Goal: Task Accomplishment & Management: Manage account settings

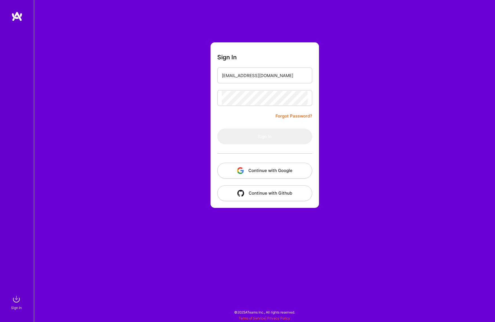
type input "[EMAIL_ADDRESS][DOMAIN_NAME]"
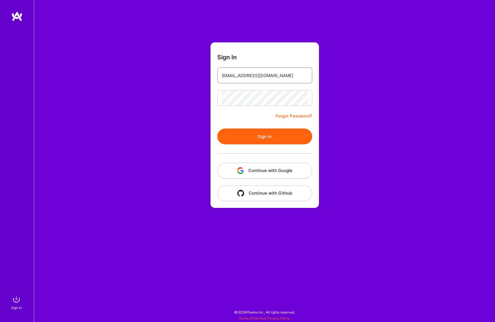
click at [273, 73] on input "[EMAIL_ADDRESS][DOMAIN_NAME]" at bounding box center [265, 75] width 86 height 14
click at [217, 129] on button "Sign In" at bounding box center [264, 137] width 95 height 16
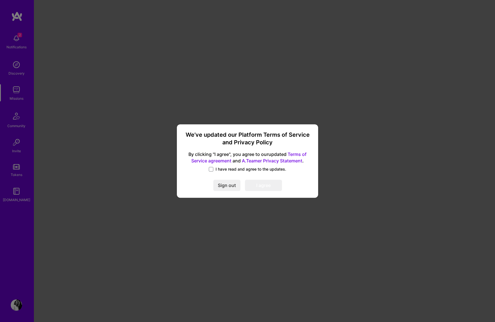
click at [220, 169] on span "I have read and agree to the updates." at bounding box center [251, 169] width 71 height 6
click at [0, 0] on input "I have read and agree to the updates." at bounding box center [0, 0] width 0 height 0
click at [260, 184] on button "I agree" at bounding box center [263, 185] width 37 height 11
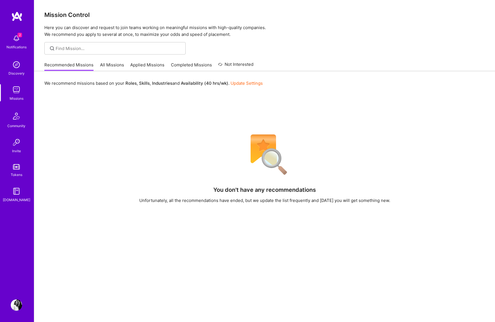
click at [16, 15] on img at bounding box center [16, 16] width 11 height 10
click at [18, 303] on img at bounding box center [16, 305] width 11 height 11
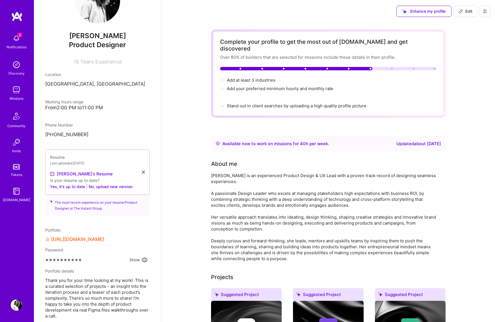
scroll to position [44, 0]
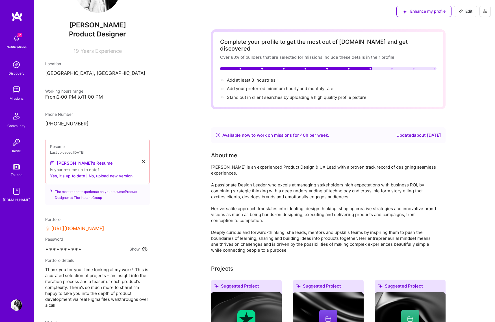
click at [96, 176] on button "No, upload new version" at bounding box center [111, 176] width 44 height 7
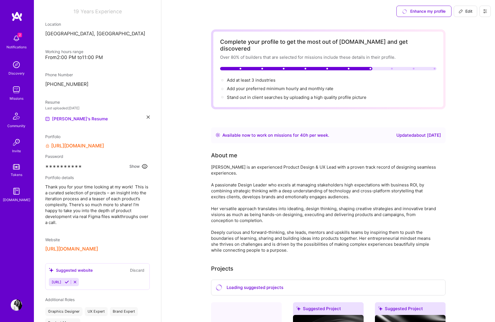
scroll to position [84, 0]
click at [104, 145] on link "[URL][DOMAIN_NAME]" at bounding box center [77, 146] width 53 height 6
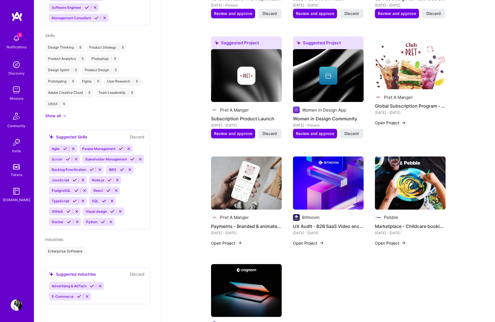
scroll to position [621, 0]
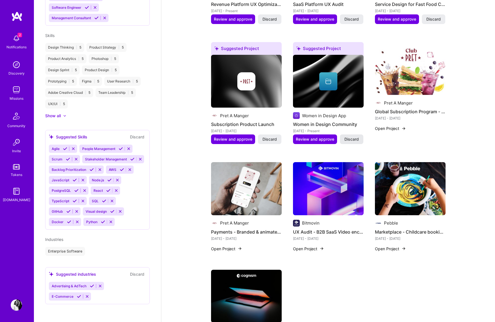
click at [348, 137] on span "Discard" at bounding box center [352, 140] width 14 height 6
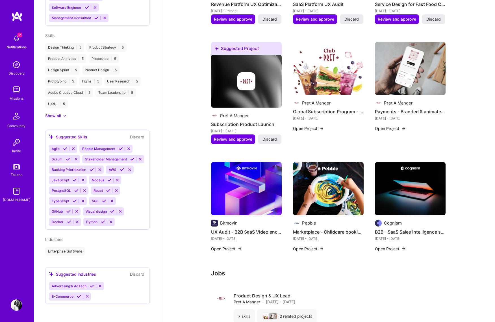
click at [266, 79] on img at bounding box center [246, 81] width 71 height 53
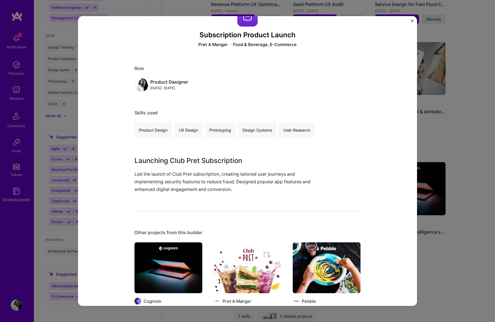
scroll to position [12, 0]
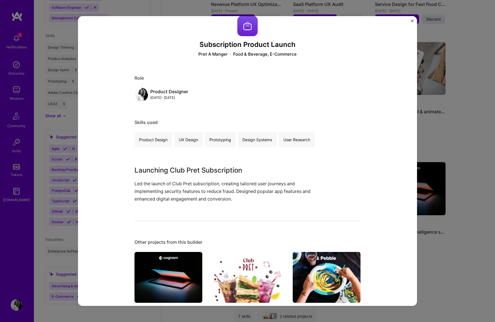
click at [411, 22] on img "Close" at bounding box center [412, 21] width 3 height 3
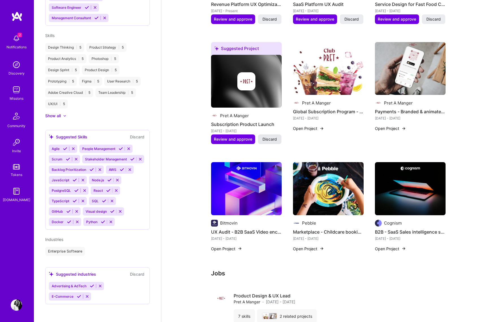
click at [273, 137] on span "Discard" at bounding box center [270, 140] width 14 height 6
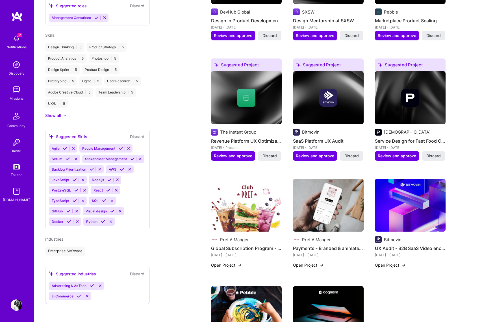
scroll to position [433, 0]
click at [270, 153] on span "Discard" at bounding box center [270, 156] width 14 height 6
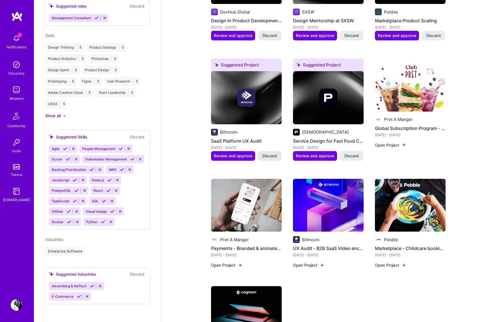
click at [266, 153] on span "Discard" at bounding box center [270, 156] width 14 height 6
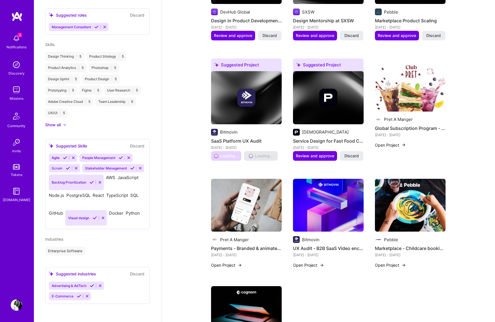
scroll to position [412, 0]
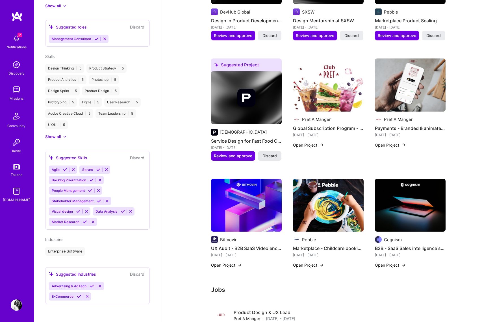
click at [266, 153] on span "Discard" at bounding box center [270, 156] width 14 height 6
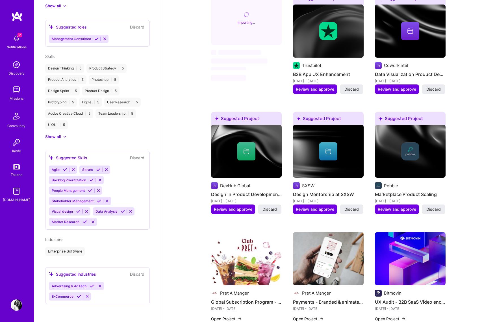
scroll to position [270, 0]
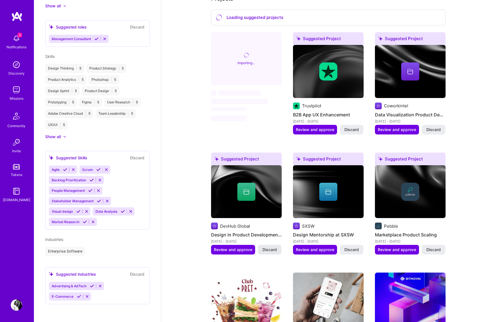
click at [267, 247] on span "Discard" at bounding box center [270, 250] width 14 height 6
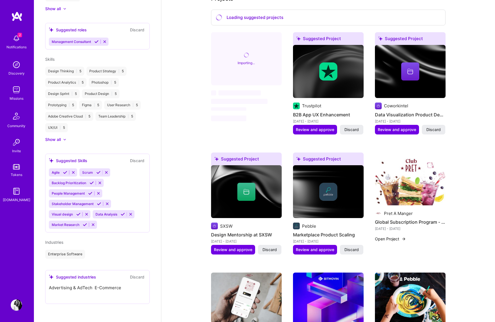
scroll to position [433, 0]
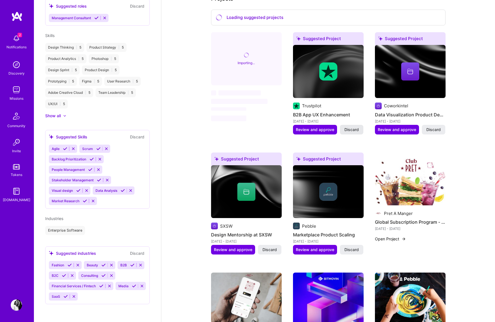
click at [352, 127] on span "Discard" at bounding box center [352, 130] width 14 height 6
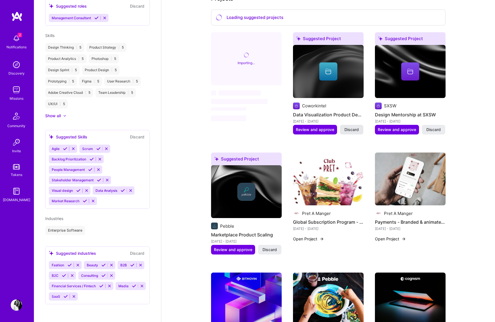
click at [351, 127] on span "Discard" at bounding box center [352, 130] width 14 height 6
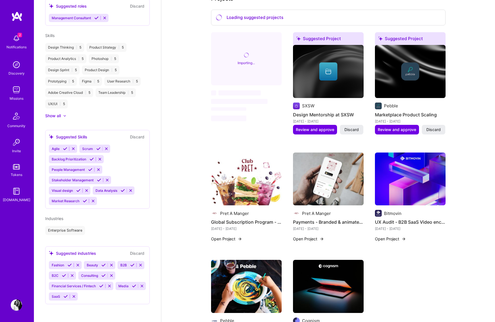
click at [351, 127] on span "Discard" at bounding box center [352, 130] width 14 height 6
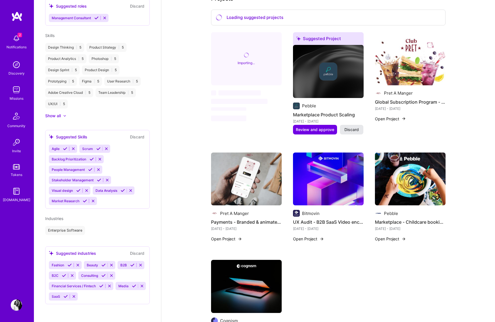
click at [351, 127] on span "Discard" at bounding box center [352, 130] width 14 height 6
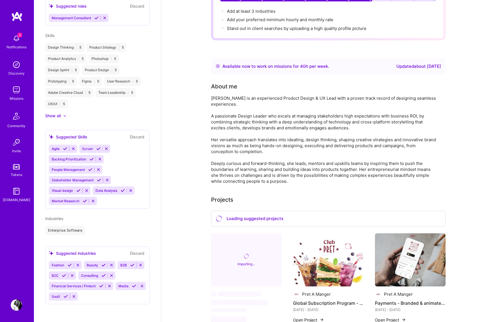
scroll to position [68, 0]
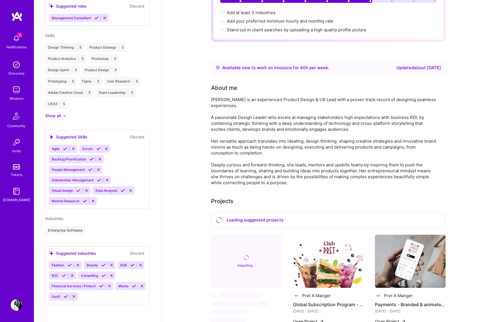
click at [324, 64] on div "Available now to work on missions for 40 h per week ." at bounding box center [275, 67] width 107 height 7
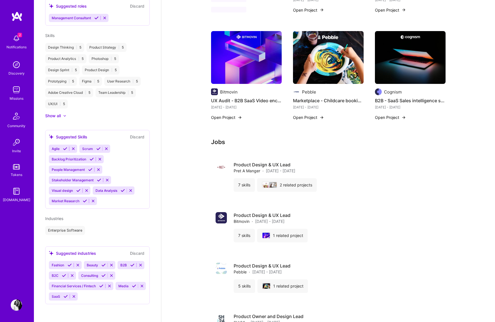
scroll to position [388, 0]
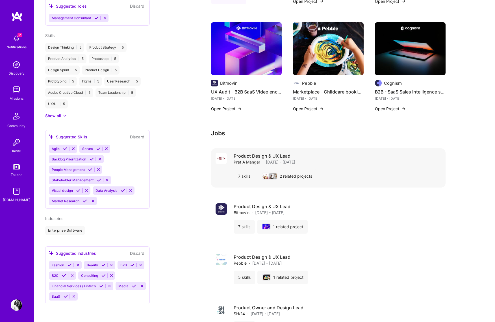
click at [271, 153] on h4 "Product Design & UX Lead" at bounding box center [265, 156] width 62 height 6
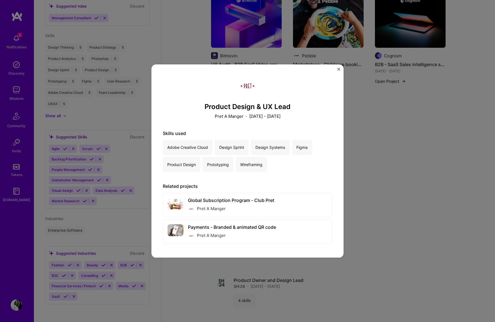
scroll to position [423, 0]
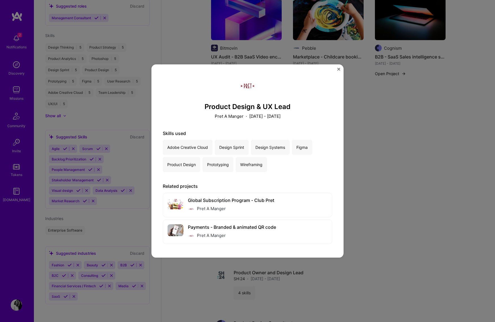
click at [339, 70] on img "Close" at bounding box center [338, 69] width 3 height 3
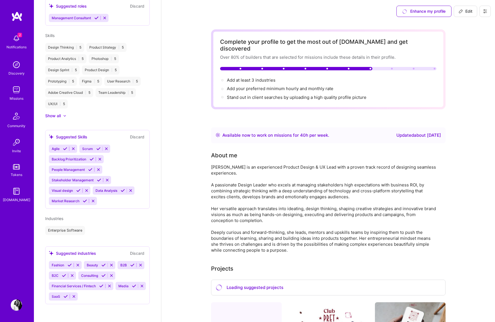
click at [458, 7] on button "Edit" at bounding box center [465, 11] width 23 height 11
select select "GB"
select select "Right Now"
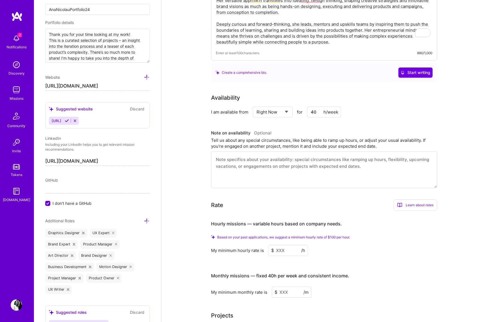
scroll to position [142, 0]
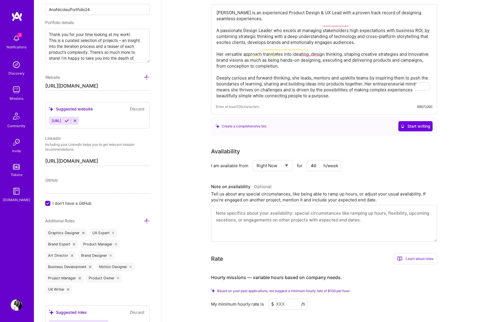
click at [13, 38] on img at bounding box center [16, 38] width 11 height 11
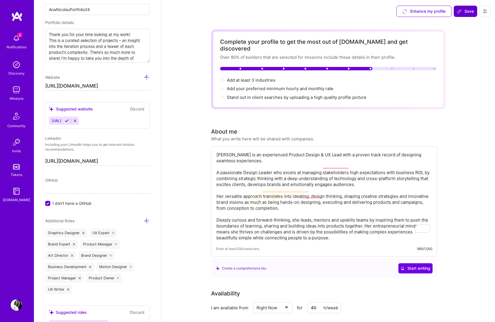
click at [463, 10] on span "Save" at bounding box center [465, 11] width 17 height 6
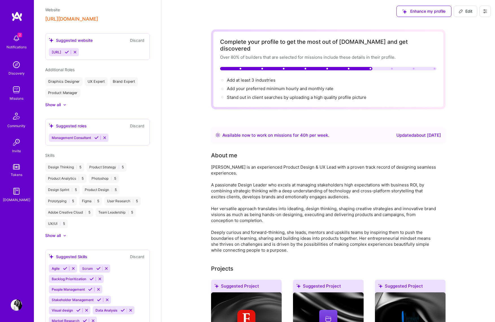
scroll to position [242, 0]
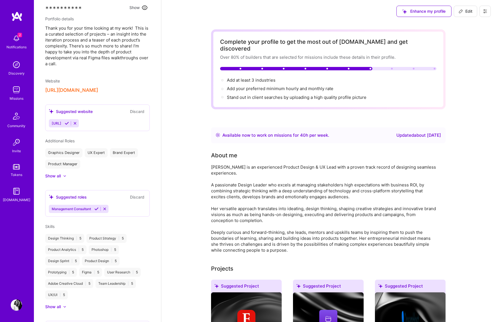
click at [16, 73] on div "Discovery" at bounding box center [16, 73] width 16 height 6
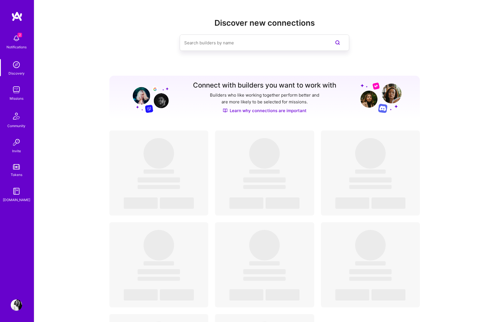
click at [16, 88] on div "2 Notifications Discovery Missions Community Invite Tokens [DOMAIN_NAME]" at bounding box center [17, 117] width 34 height 171
click at [17, 85] on img at bounding box center [16, 89] width 11 height 11
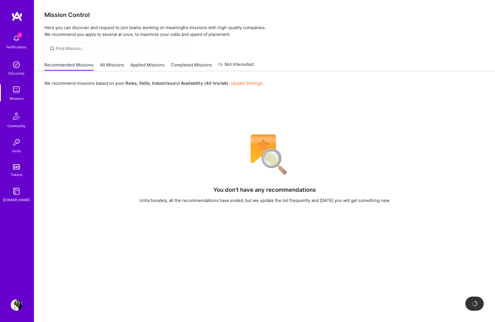
click at [16, 93] on img at bounding box center [16, 89] width 11 height 11
click at [112, 63] on link "All Missions" at bounding box center [112, 66] width 24 height 9
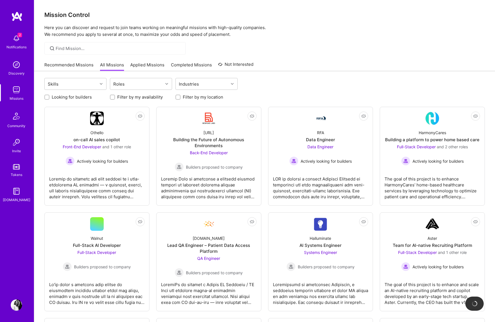
click at [73, 65] on link "Recommended Missions" at bounding box center [68, 66] width 49 height 9
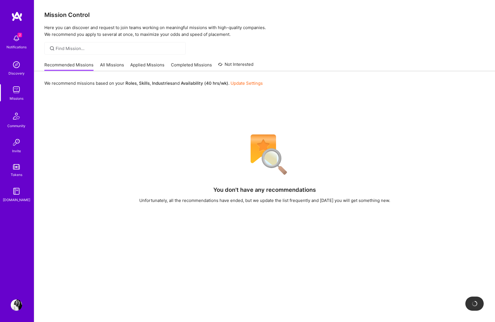
click at [128, 64] on div "Recommended Missions All Missions Applied Missions Completed Missions Not Inter…" at bounding box center [148, 65] width 209 height 12
click at [116, 65] on link "All Missions" at bounding box center [112, 66] width 24 height 9
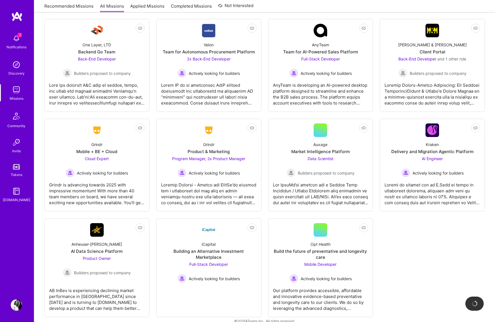
scroll to position [1359, 0]
